Goal: Task Accomplishment & Management: Use online tool/utility

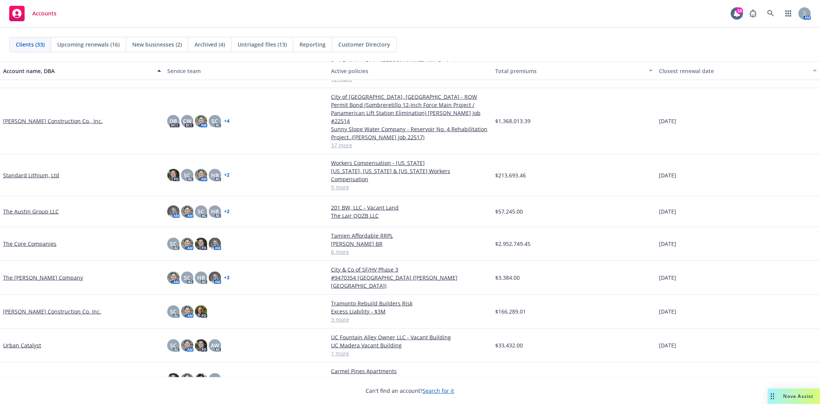
scroll to position [722, 0]
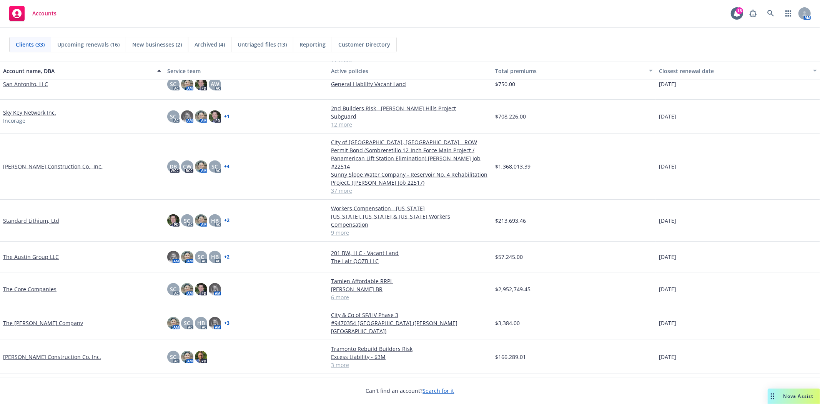
click at [22, 110] on link "Sky Key Network Inc." at bounding box center [29, 112] width 53 height 8
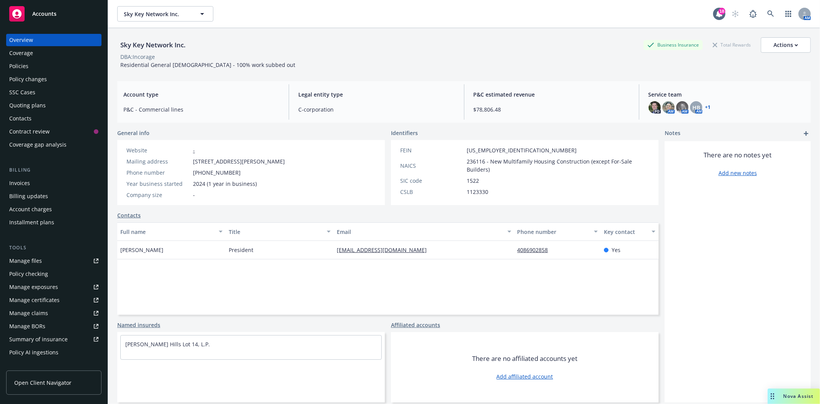
click at [25, 70] on div "Policies" at bounding box center [18, 66] width 19 height 12
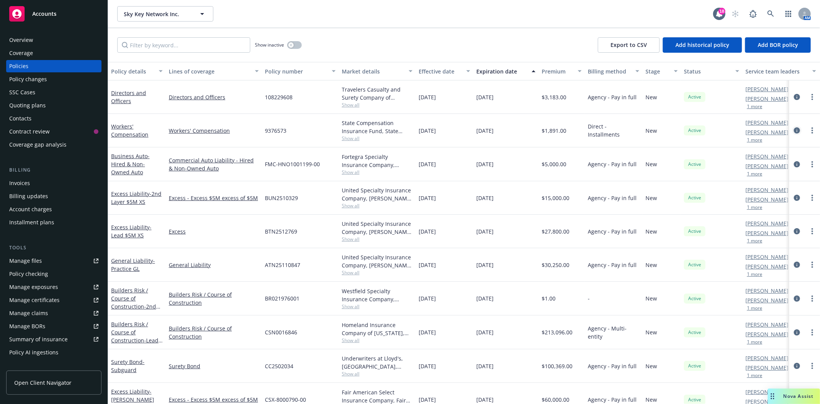
click at [794, 130] on icon "circleInformation" at bounding box center [797, 130] width 6 height 6
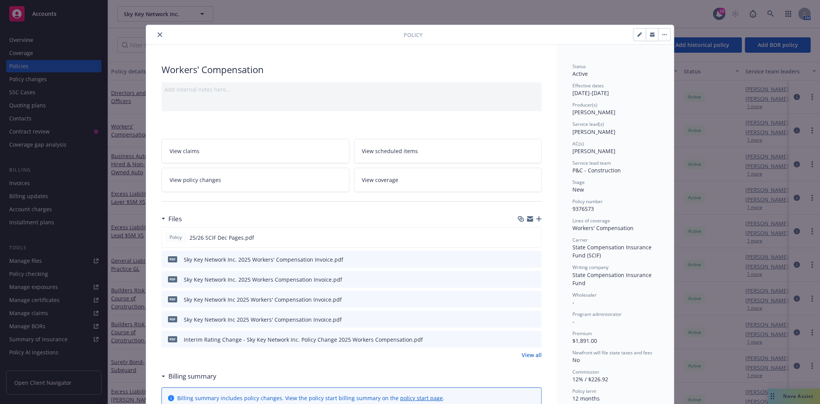
click at [646, 33] on button "button" at bounding box center [652, 34] width 12 height 12
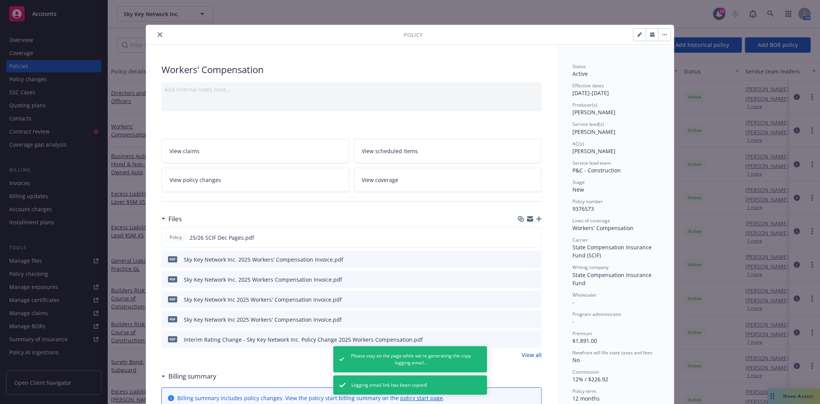
click at [158, 35] on icon "close" at bounding box center [160, 34] width 5 height 5
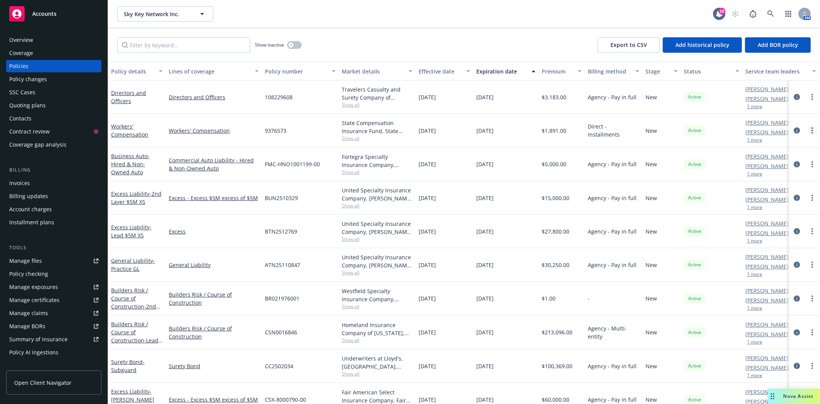
click at [808, 131] on link "more" at bounding box center [812, 130] width 9 height 9
click at [759, 240] on link "Copy logging email" at bounding box center [765, 238] width 90 height 15
